Goal: Navigation & Orientation: Find specific page/section

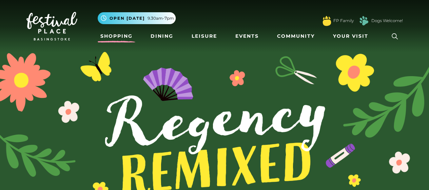
click at [119, 36] on link "Shopping" at bounding box center [117, 36] width 38 height 13
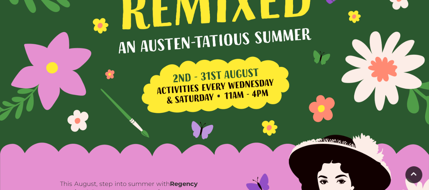
scroll to position [271, 0]
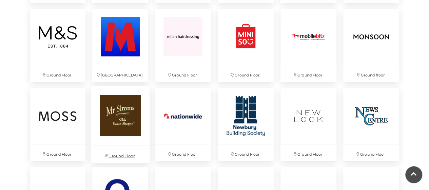
scroll to position [1221, 0]
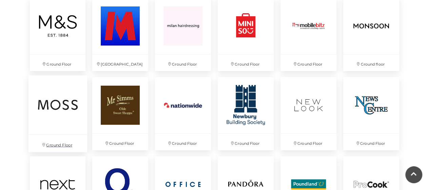
click at [57, 144] on p "Ground Floor" at bounding box center [57, 142] width 59 height 17
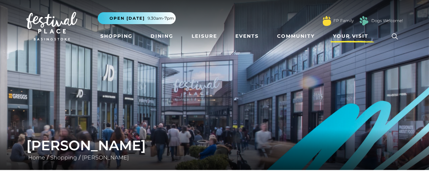
click at [352, 37] on span "Your Visit" at bounding box center [350, 36] width 35 height 7
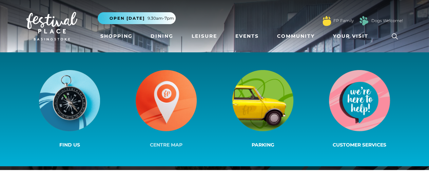
click at [163, 145] on span "Centre Map" at bounding box center [166, 144] width 33 height 6
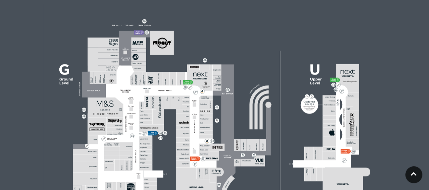
scroll to position [204, 0]
